Goal: Transaction & Acquisition: Purchase product/service

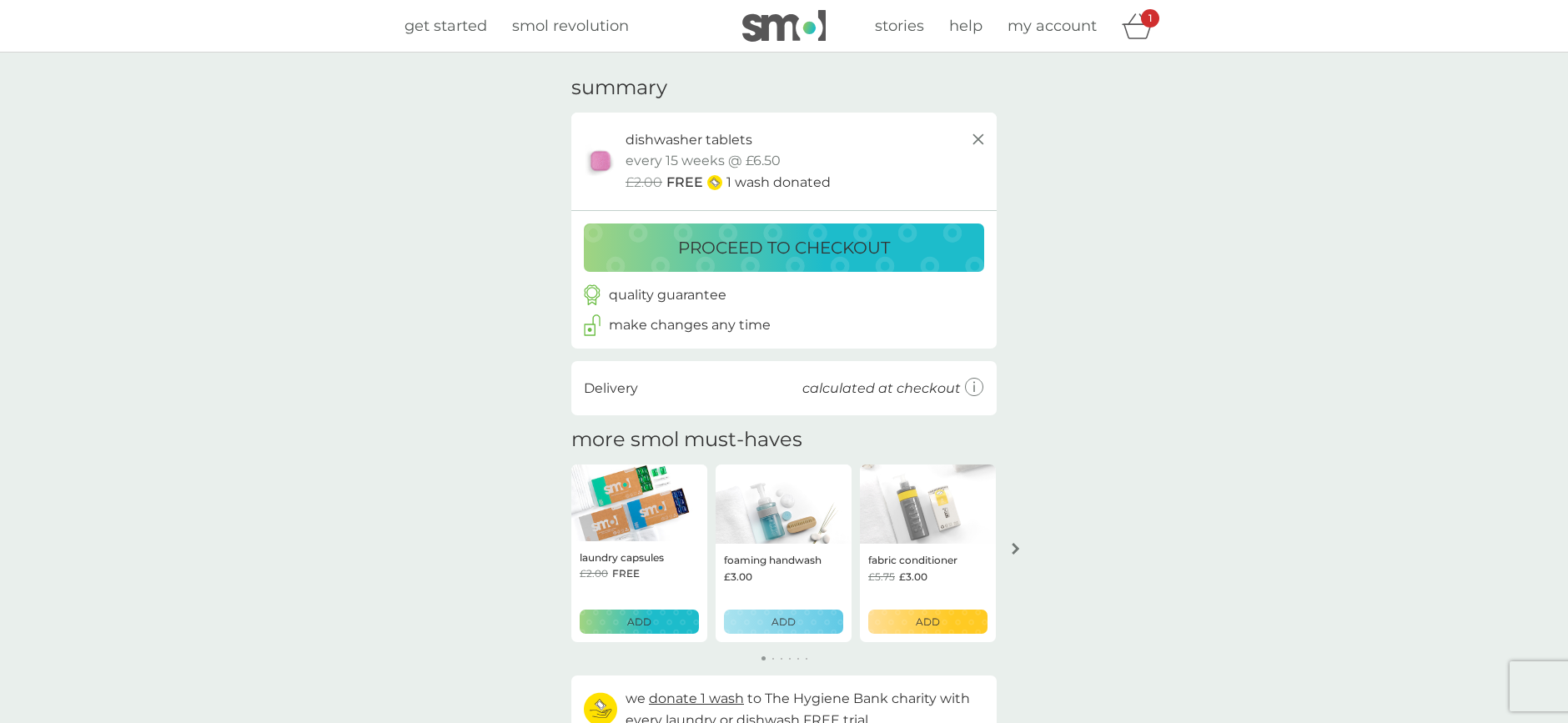
click at [788, 238] on p "proceed to checkout" at bounding box center [784, 247] width 212 height 27
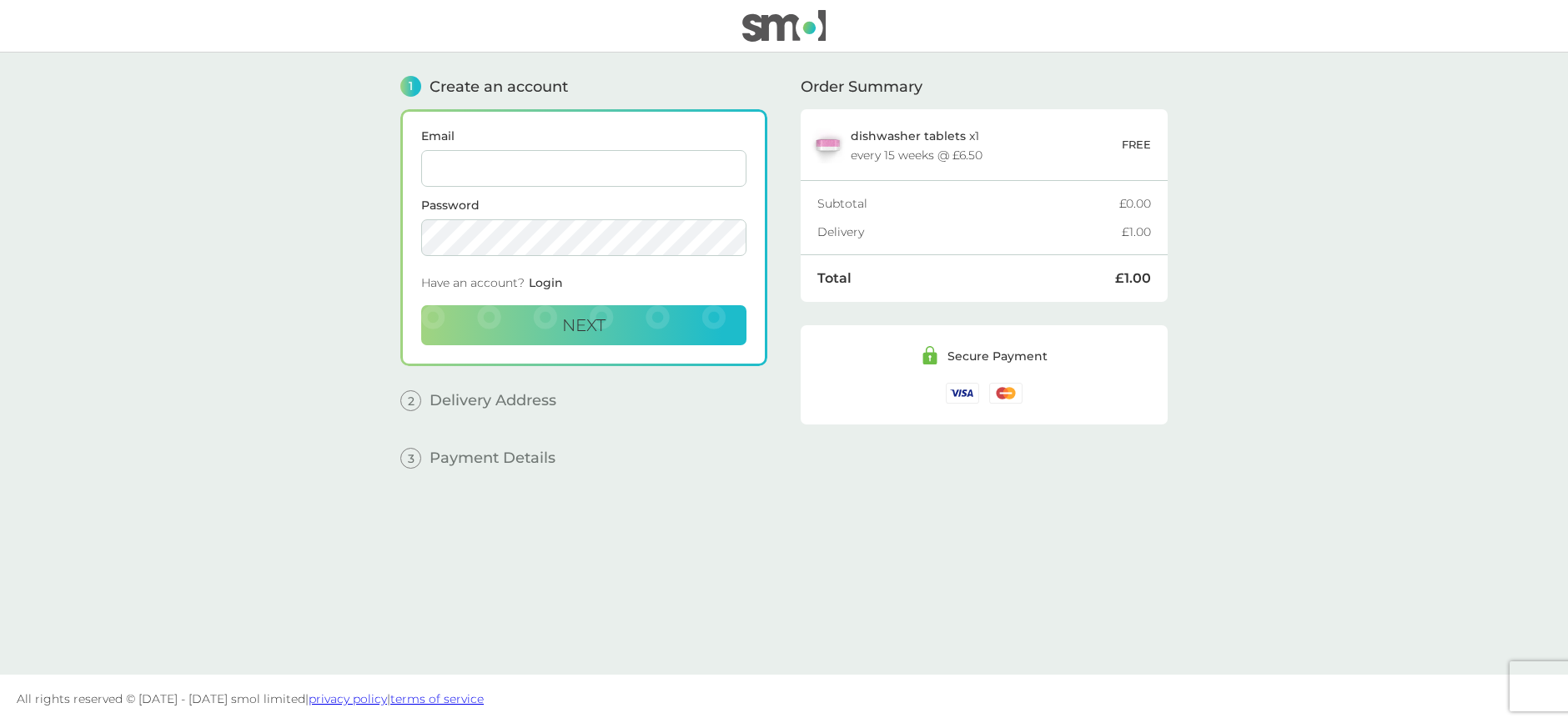
click at [480, 164] on input "Email" at bounding box center [584, 168] width 326 height 37
type input "newforest@kennardlaurels.net"
click at [577, 323] on span "Next" at bounding box center [584, 325] width 44 height 20
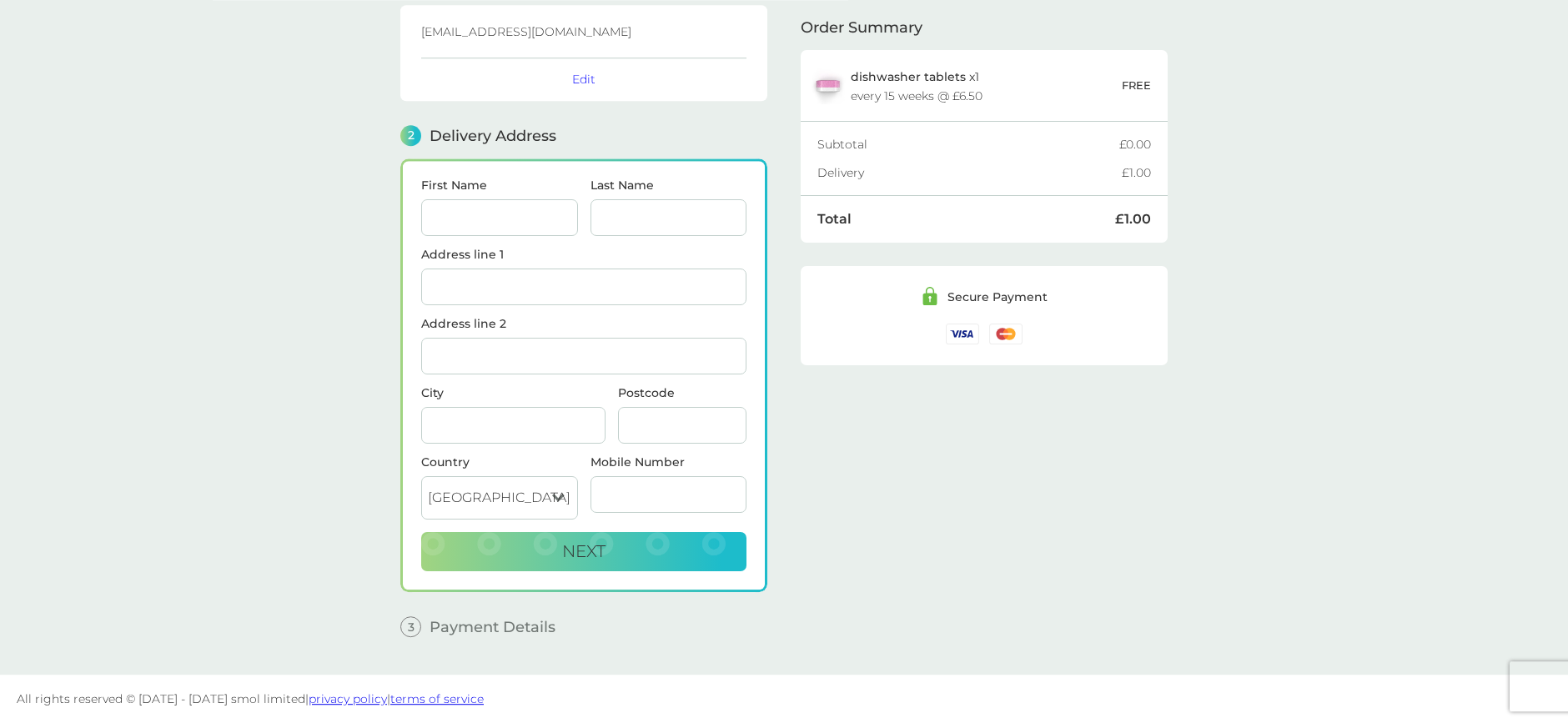
scroll to position [106, 0]
click at [512, 214] on input "First Name" at bounding box center [500, 218] width 157 height 37
type input "[PERSON_NAME]"
type input "[STREET_ADDRESS]"
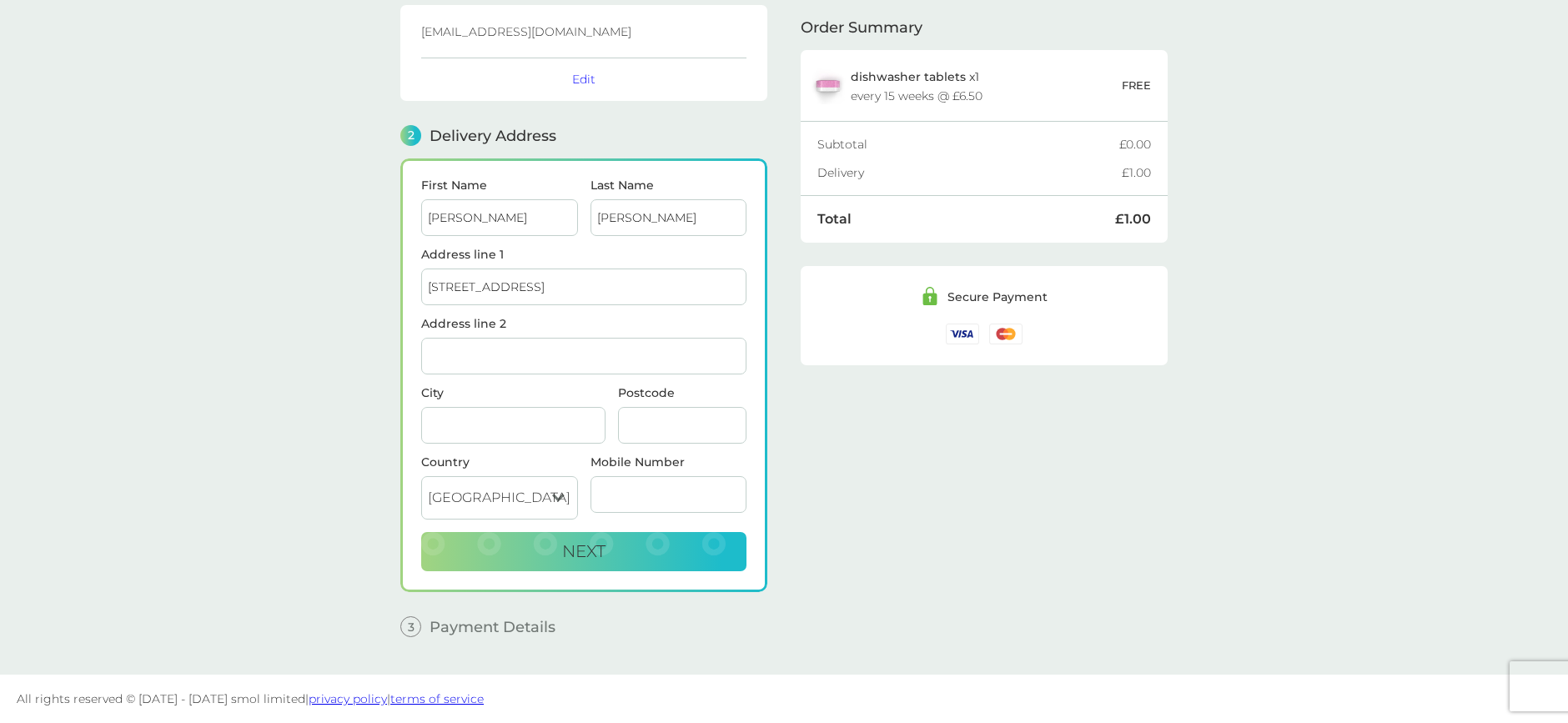
type input "Lyndhurst"
type input "SO43 7AB"
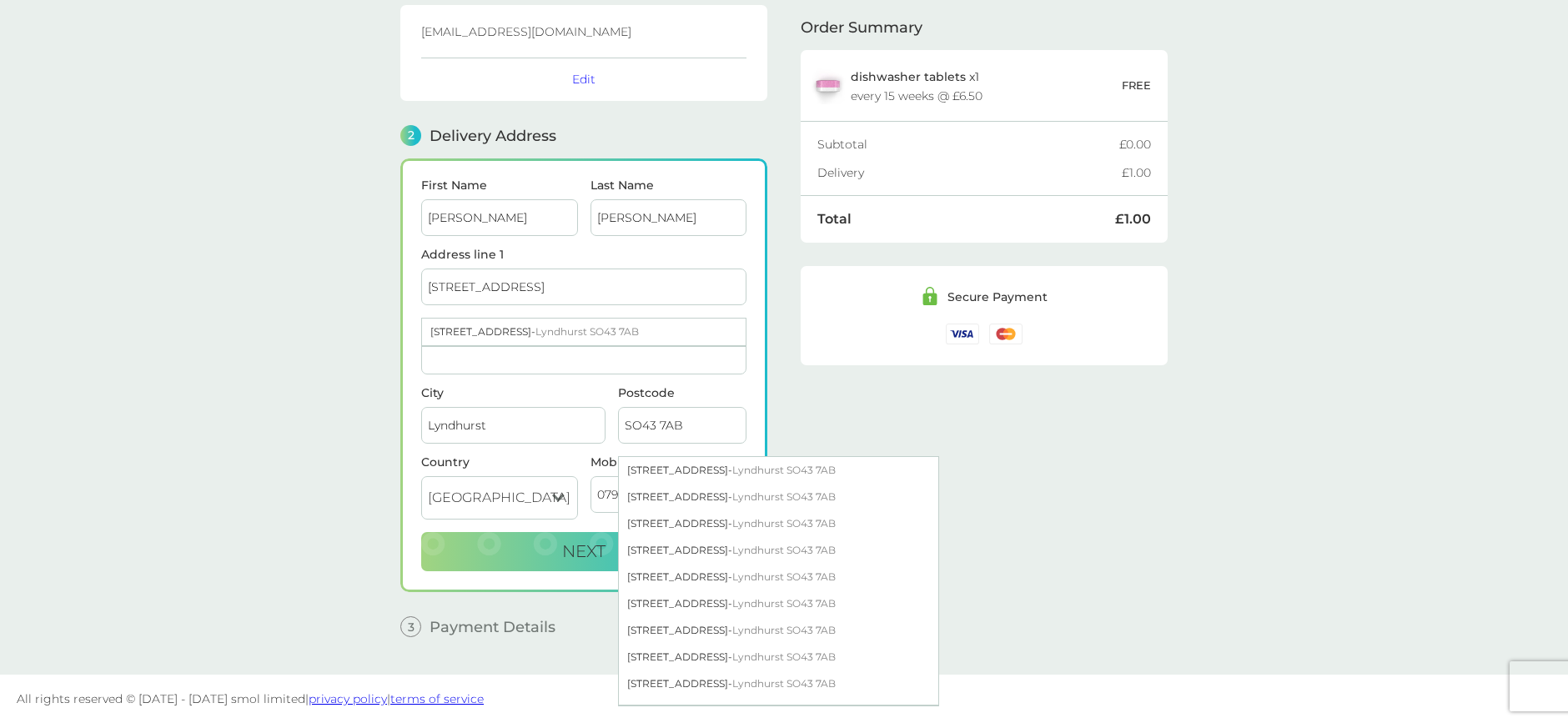
click at [575, 276] on input "[STREET_ADDRESS]" at bounding box center [584, 287] width 326 height 37
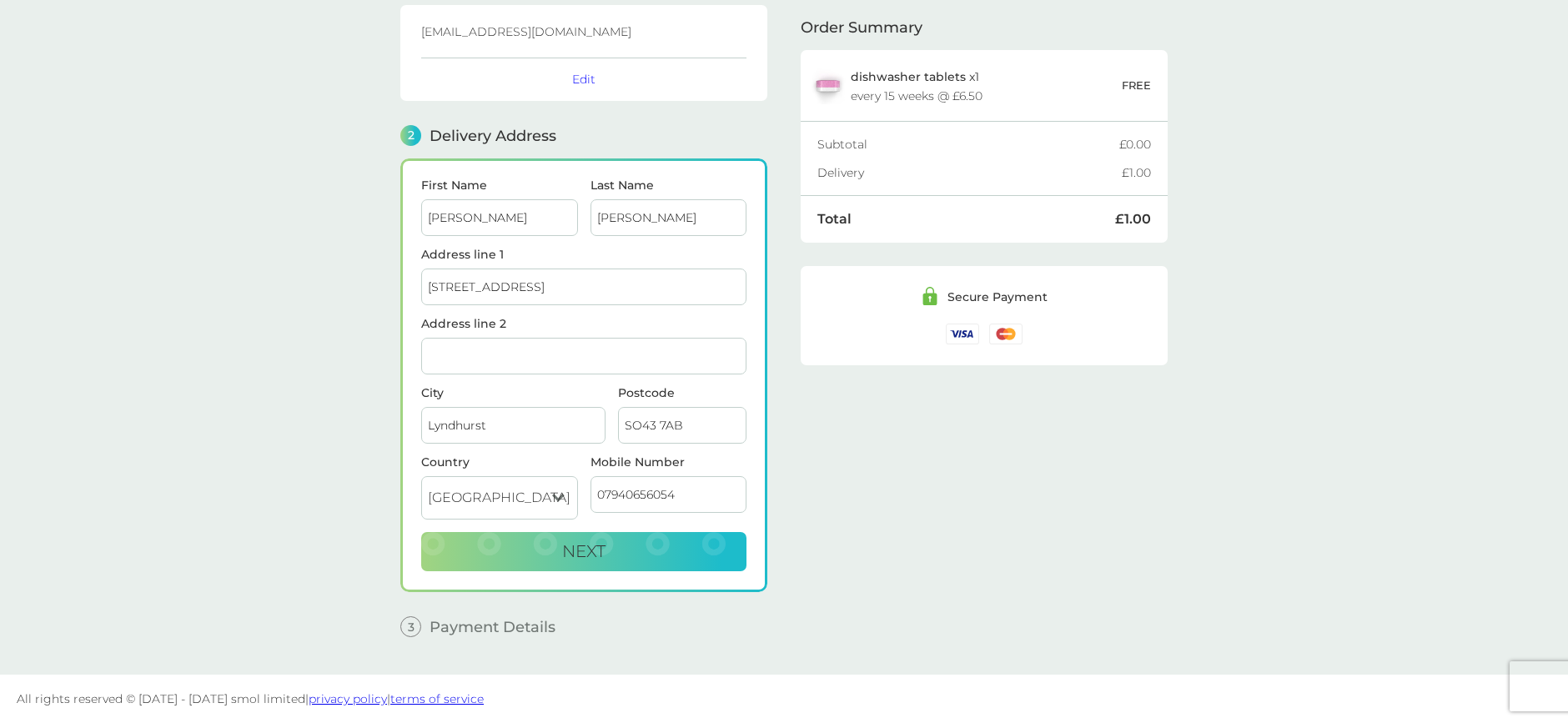
drag, startPoint x: 682, startPoint y: 492, endPoint x: 623, endPoint y: 480, distance: 60.2
click at [596, 492] on input "07940656054" at bounding box center [669, 494] width 157 height 37
type input "07792666027"
click at [589, 547] on span "Next" at bounding box center [584, 551] width 44 height 20
checkbox input "true"
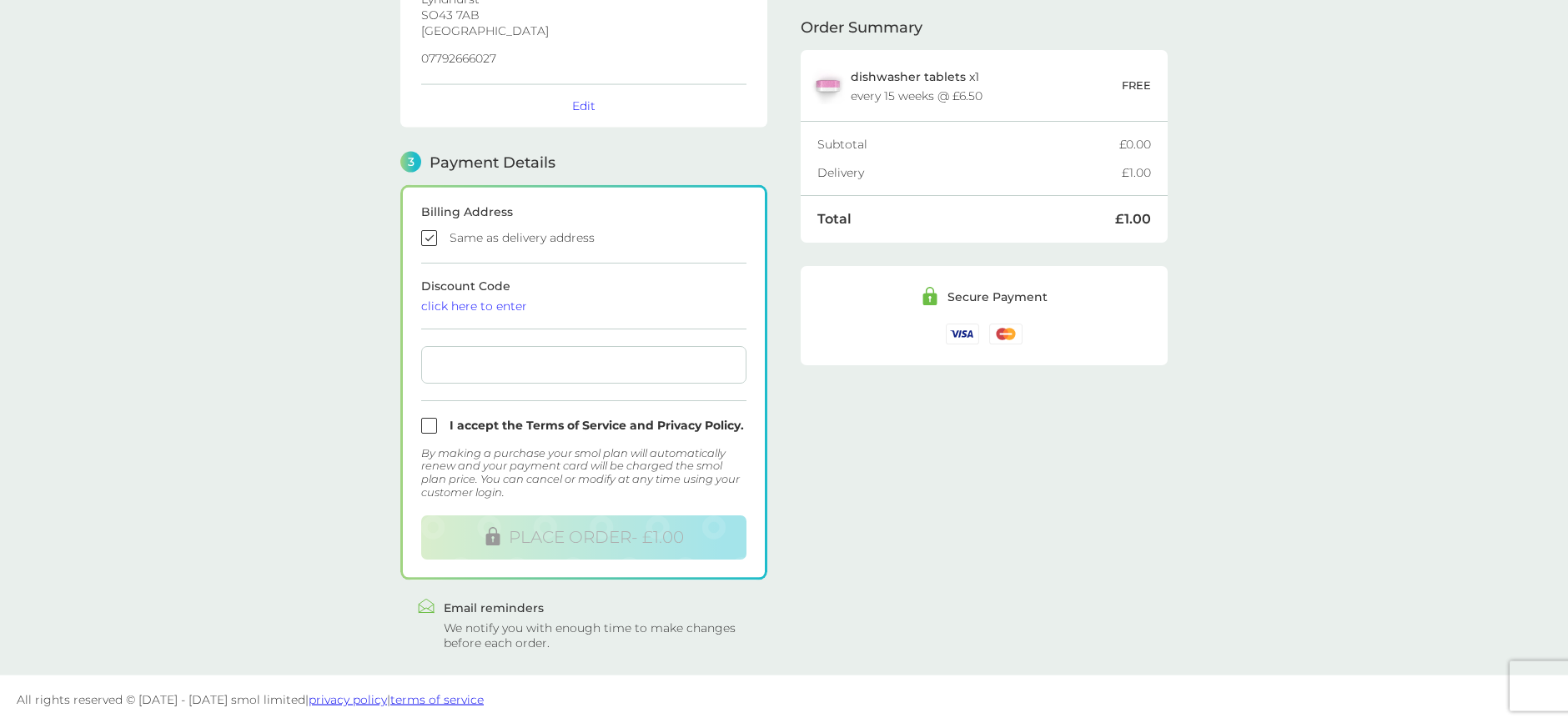
scroll to position [335, 0]
click at [428, 425] on input "checkbox" at bounding box center [584, 425] width 326 height 16
checkbox input "true"
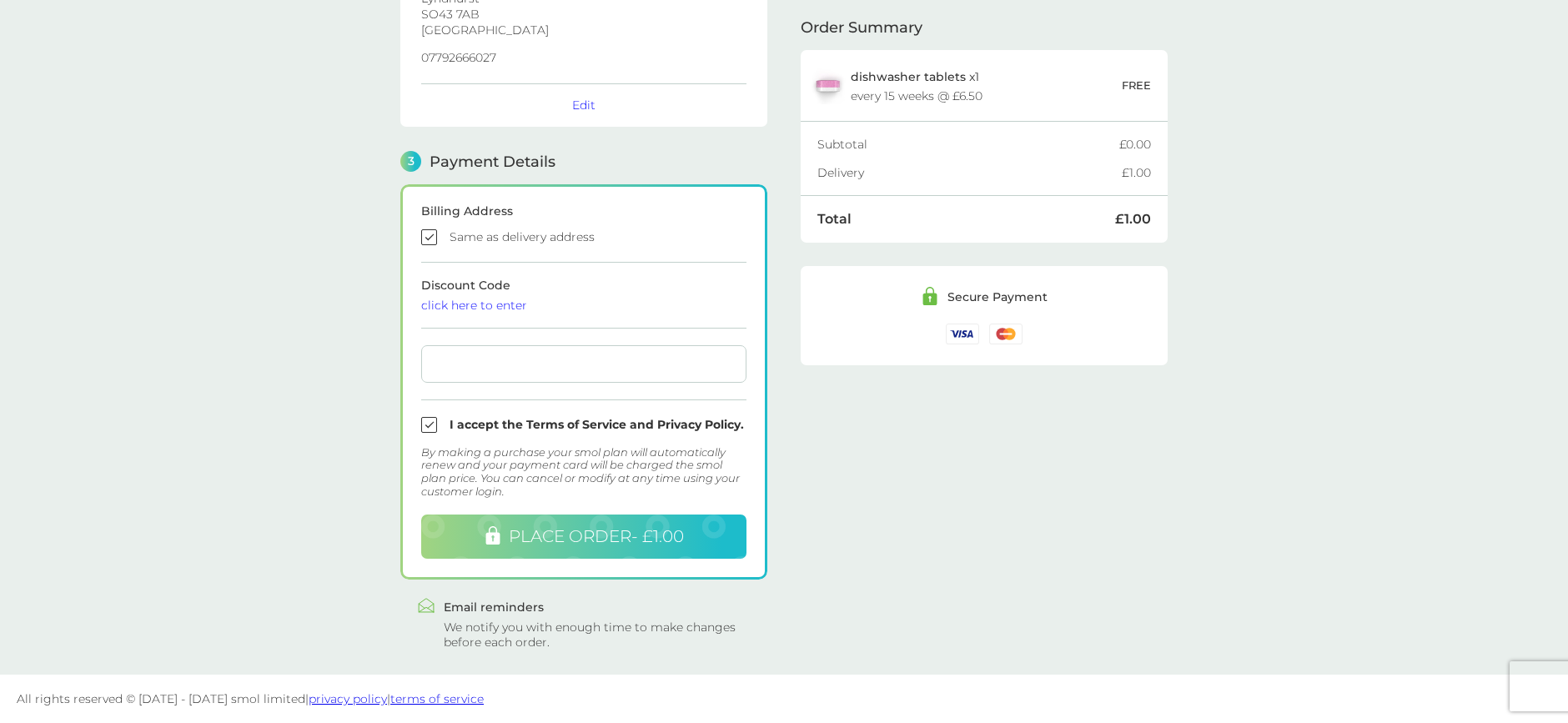
click at [585, 536] on span "PLACE ORDER - £1.00" at bounding box center [596, 536] width 175 height 20
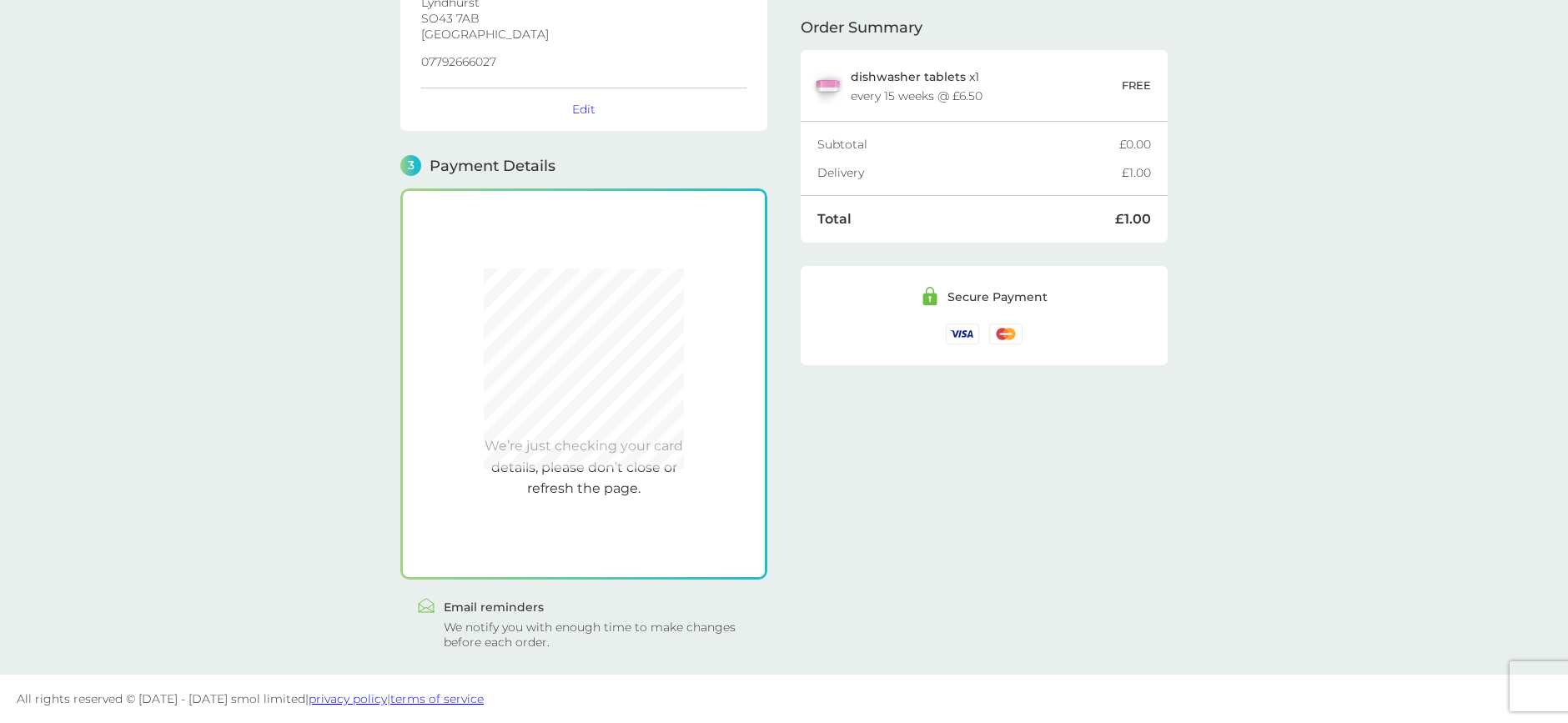
scroll to position [331, 0]
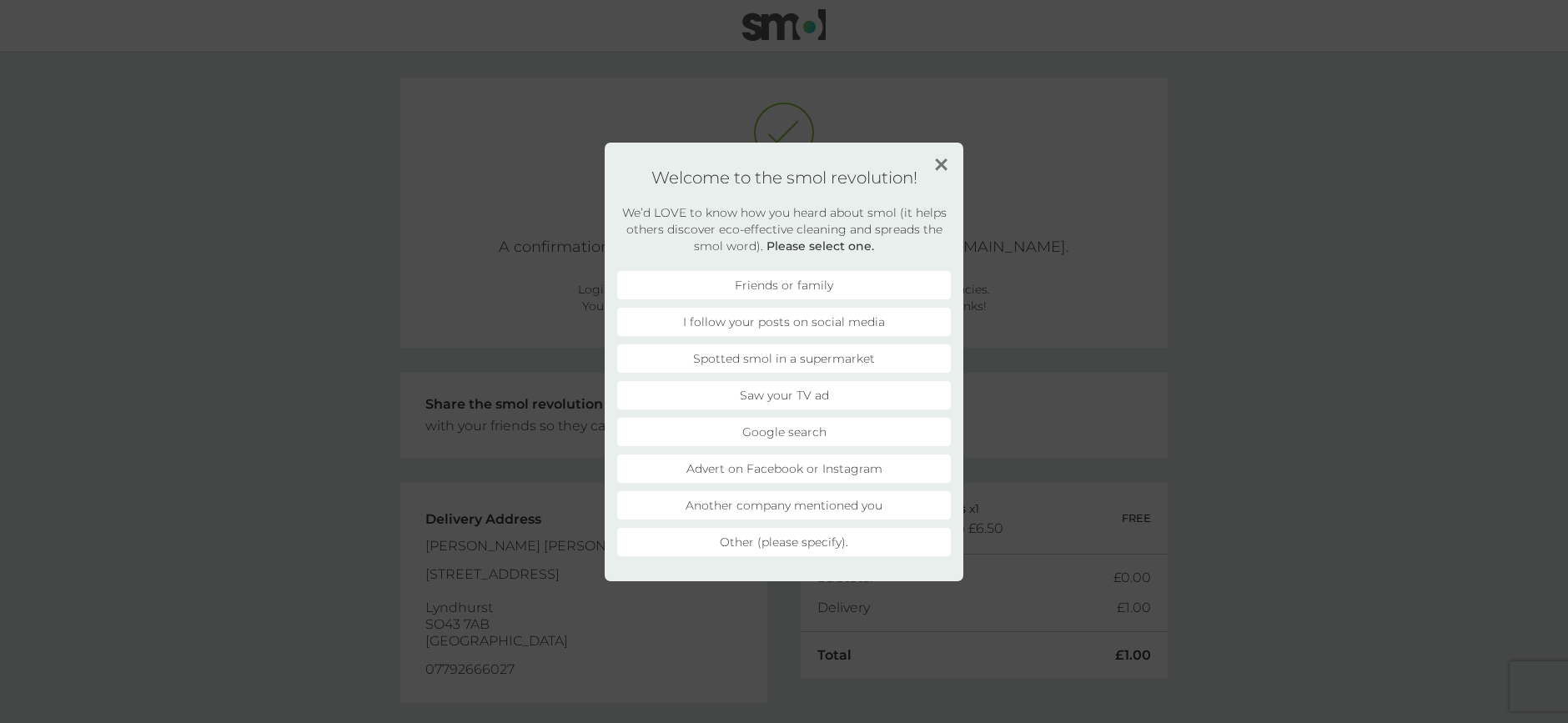
click at [811, 321] on li "I follow your posts on social media" at bounding box center [784, 322] width 333 height 29
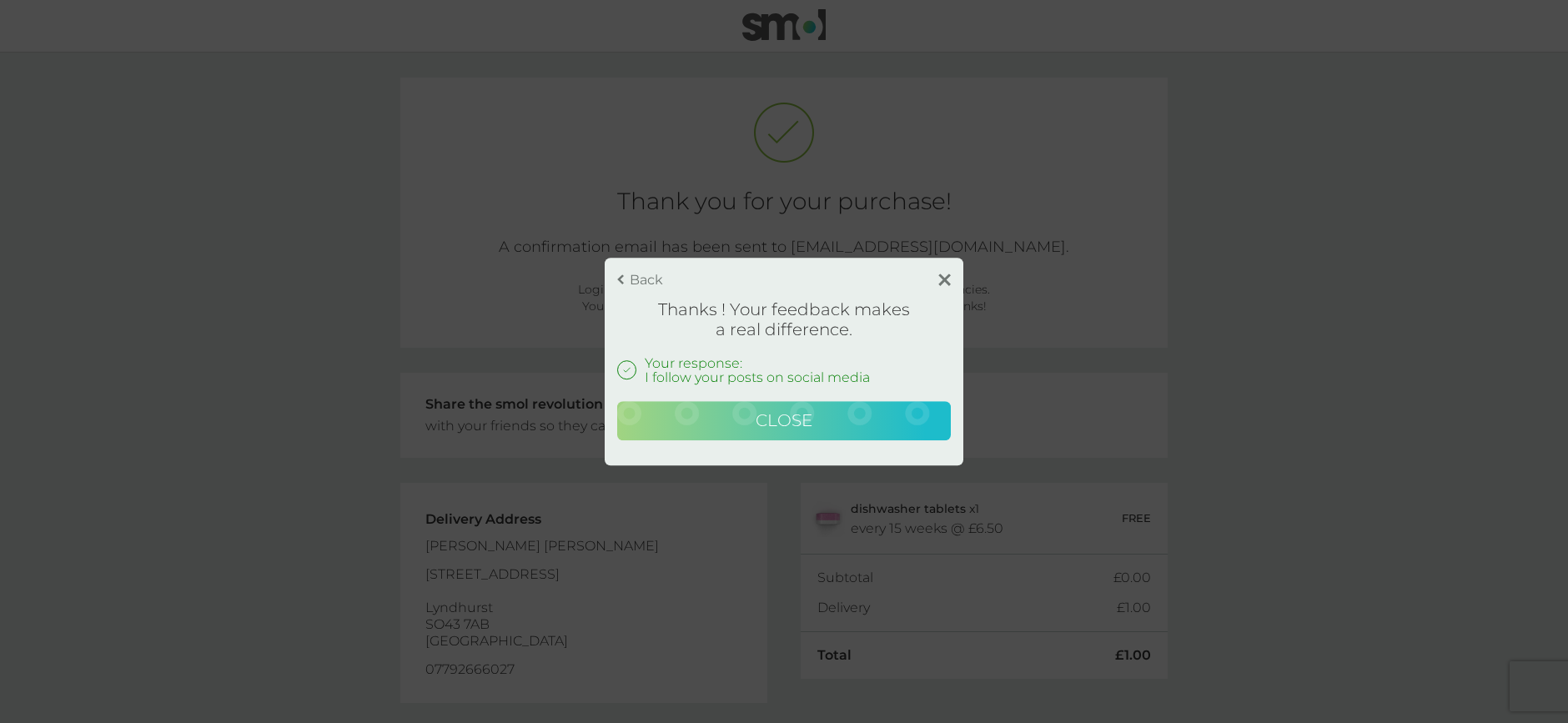
click at [824, 422] on button "Close" at bounding box center [784, 421] width 333 height 40
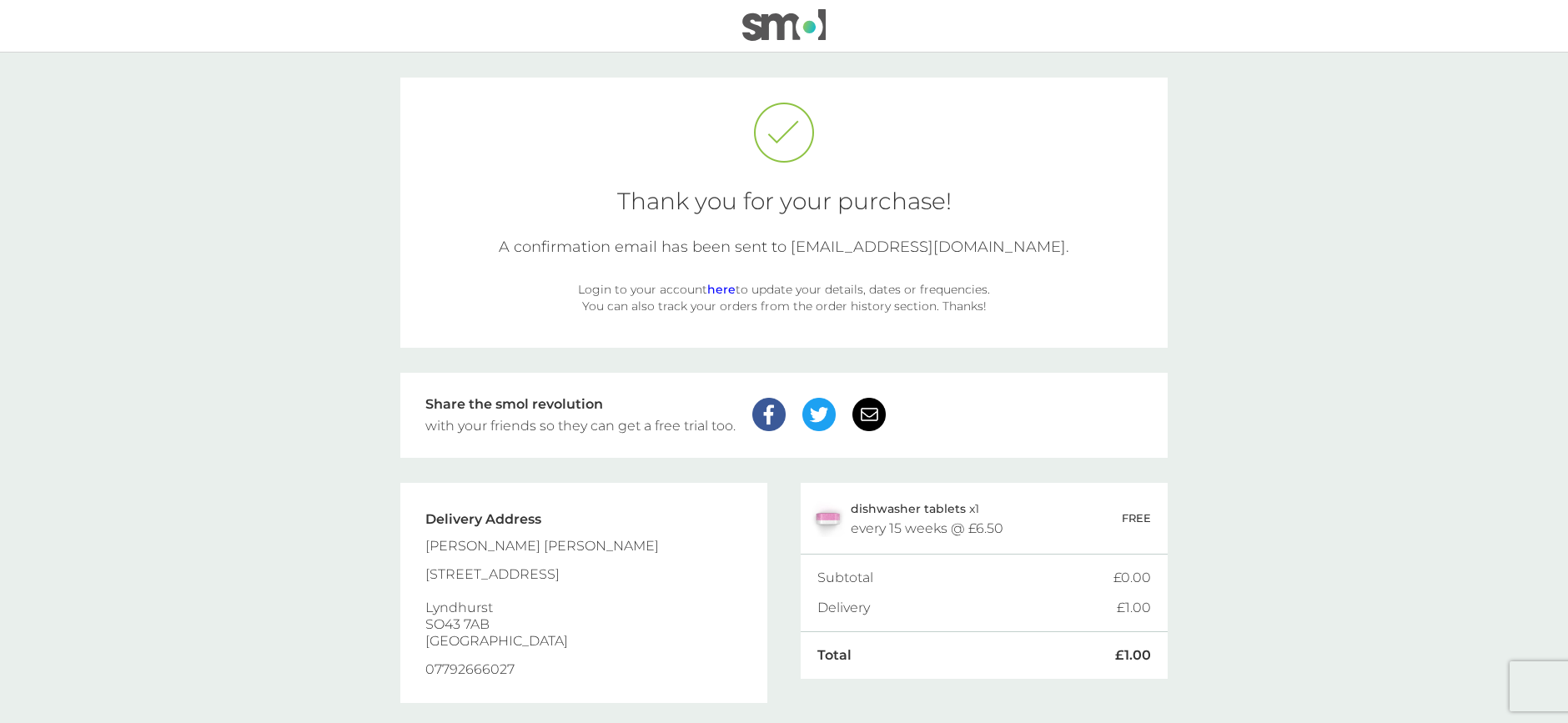
scroll to position [53, 0]
